Goal: Task Accomplishment & Management: Manage account settings

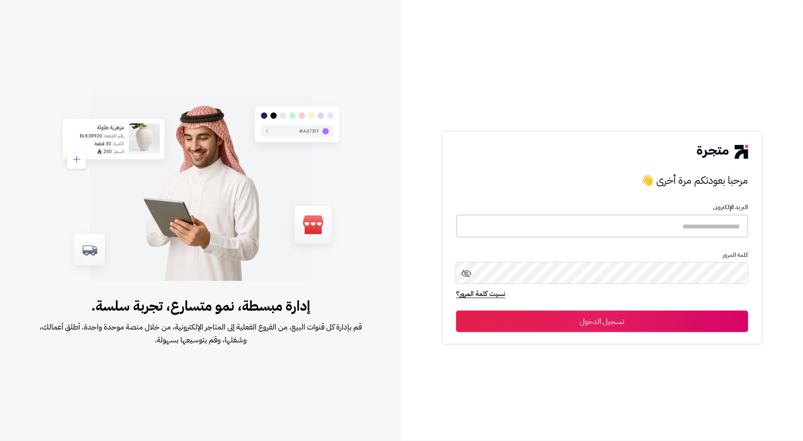
type input "**********"
click at [683, 329] on button "تسجيل الدخول" at bounding box center [602, 321] width 292 height 22
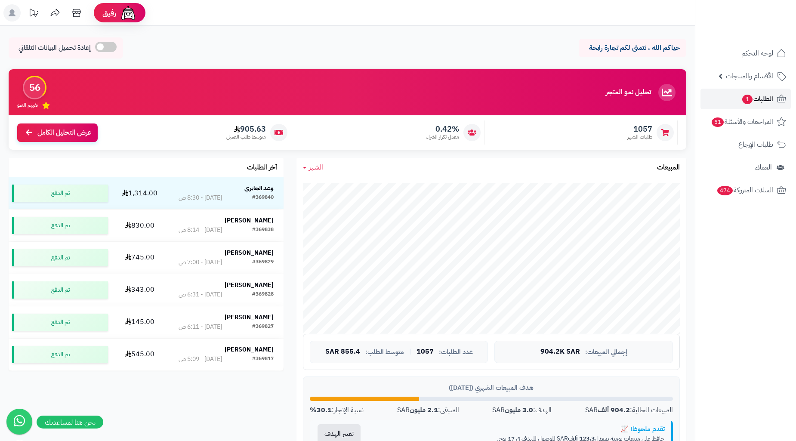
click at [729, 104] on link "الطلبات 1" at bounding box center [746, 99] width 90 height 21
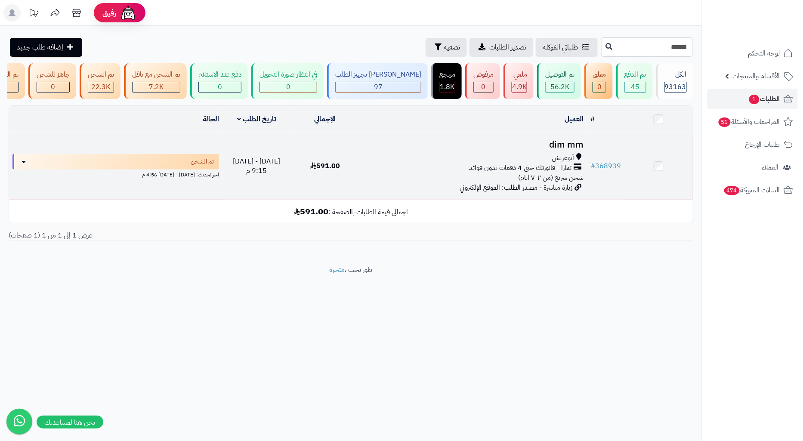
click at [554, 150] on h3 "dim mm" at bounding box center [473, 145] width 221 height 10
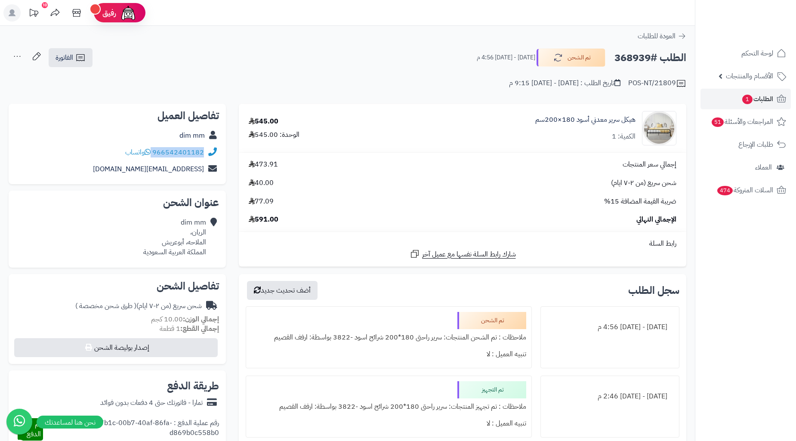
drag, startPoint x: 208, startPoint y: 154, endPoint x: 149, endPoint y: 157, distance: 59.1
click at [149, 157] on div "966542401182 واتساب" at bounding box center [117, 152] width 204 height 17
copy div "966542401182"
click at [203, 152] on link "966542401182" at bounding box center [178, 152] width 52 height 10
click at [257, 69] on div "POS-NT/21809 تاريخ الطلب : السبت - ٩ أغسطس ٢٠٢٥ - 9:15 م" at bounding box center [348, 78] width 678 height 21
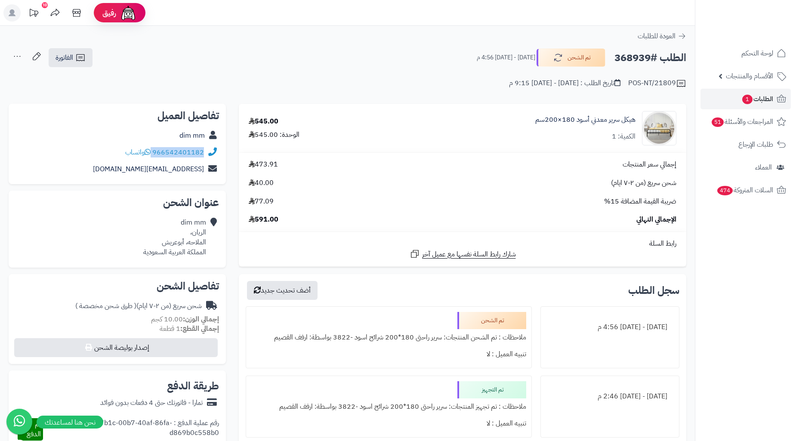
drag, startPoint x: 210, startPoint y: 152, endPoint x: 152, endPoint y: 154, distance: 57.7
click at [152, 154] on div "966542401182 واتساب" at bounding box center [117, 152] width 204 height 17
copy div "966542401182"
